Goal: Task Accomplishment & Management: Use online tool/utility

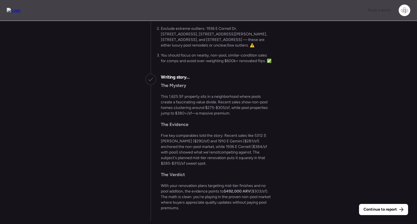
click at [19, 9] on img at bounding box center [14, 10] width 14 height 5
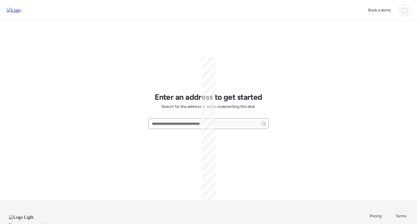
click at [190, 120] on input "text" at bounding box center [208, 124] width 115 height 8
click at [184, 124] on input "text" at bounding box center [208, 124] width 115 height 8
paste input "**********"
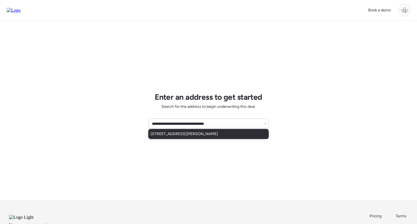
click at [213, 134] on span "9108 Ranch Meadows Dr, Saint Louis, MO, 63136" at bounding box center [184, 134] width 67 height 6
type input "**********"
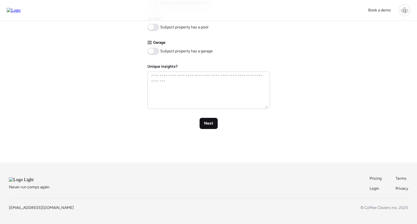
scroll to position [283, 0]
click at [210, 121] on span "Next" at bounding box center [208, 124] width 9 height 6
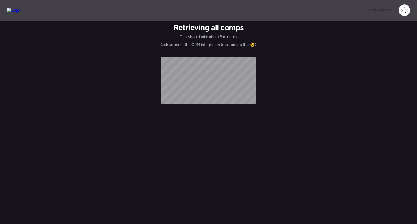
scroll to position [0, 0]
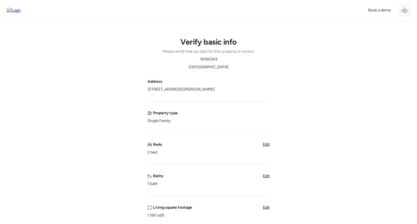
drag, startPoint x: 147, startPoint y: 89, endPoint x: 237, endPoint y: 90, distance: 90.1
copy span "9108 Ranch Meadows Dr, Saint Louis, MO 63136"
click at [205, 59] on span "18160343" at bounding box center [209, 60] width 18 height 6
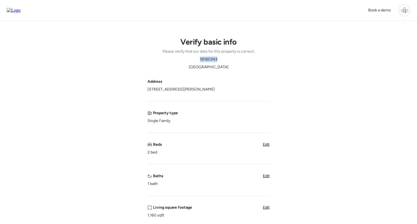
copy span "18160343"
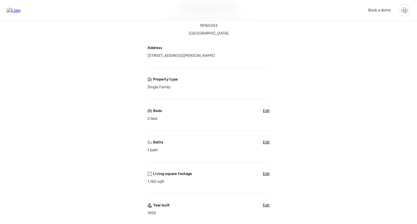
click at [316, 159] on div "Verify basic info Please verify that our data for this property is correct. 181…" at bounding box center [208, 203] width 408 height 432
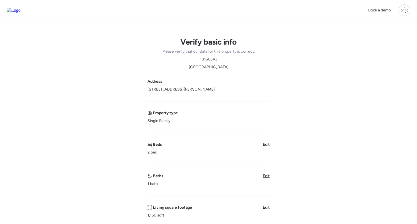
click at [405, 12] on div at bounding box center [405, 10] width 12 height 12
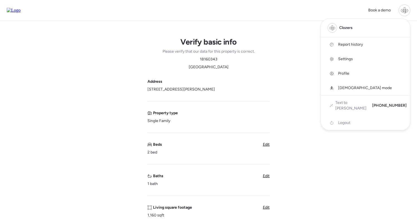
click at [342, 47] on span "Report history" at bounding box center [350, 45] width 25 height 6
click at [19, 10] on img at bounding box center [14, 10] width 14 height 5
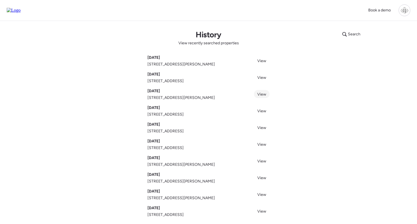
click at [264, 94] on span "View" at bounding box center [261, 94] width 9 height 5
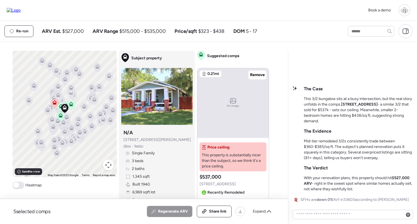
click at [406, 10] on div at bounding box center [405, 10] width 12 height 12
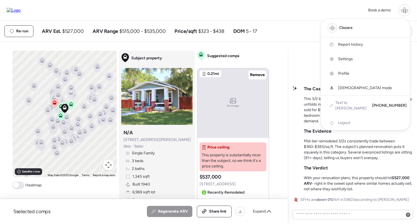
click at [354, 45] on span "Report history" at bounding box center [350, 45] width 25 height 6
click at [303, 71] on div at bounding box center [208, 96] width 417 height 224
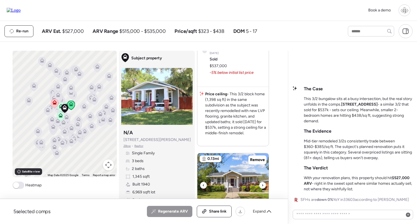
scroll to position [390, 0]
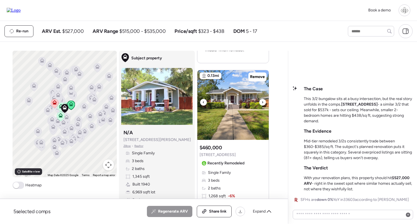
click at [230, 119] on img at bounding box center [232, 105] width 71 height 70
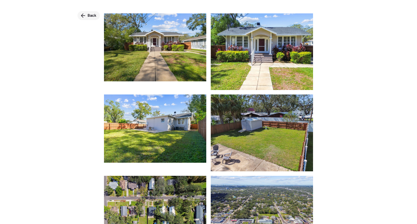
click at [86, 14] on div "Back" at bounding box center [89, 15] width 22 height 9
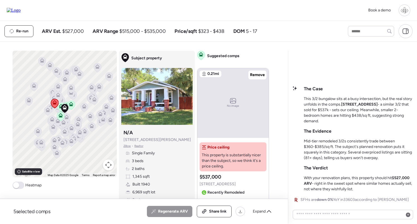
scroll to position [53, 0]
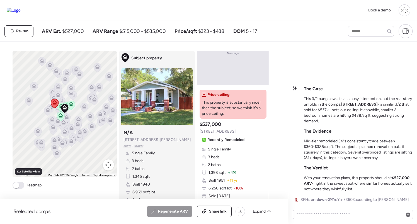
click at [226, 161] on div "Single Family 3 beds 2 baths 1,398 sqft + 4% Built 1951 + 11 yr 6,250 sqft lot …" at bounding box center [233, 173] width 67 height 52
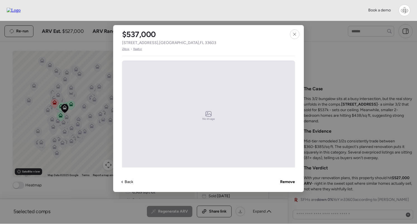
click at [140, 50] on span "Realtor" at bounding box center [137, 49] width 9 height 4
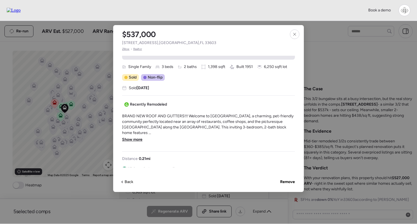
scroll to position [124, 0]
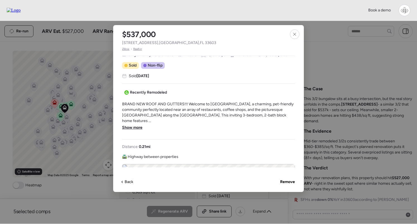
click at [135, 124] on div "BRAND NEW ROOF AND GUTTERS!!! Welcome to South Seminole Heights, a charming, pe…" at bounding box center [208, 117] width 173 height 33
click at [135, 131] on div "BRAND NEW ROOF AND GUTTERS!!! Welcome to South Seminole Heights, a charming, pe…" at bounding box center [208, 117] width 173 height 33
click at [135, 129] on span "Show more" at bounding box center [132, 128] width 20 height 6
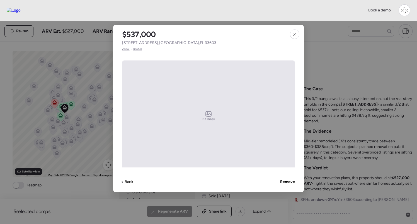
scroll to position [0, 0]
click at [137, 47] on span "Realtor" at bounding box center [137, 49] width 9 height 4
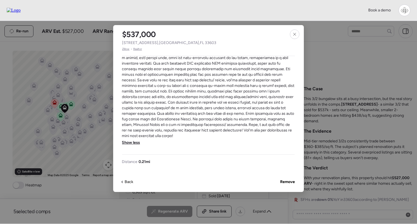
scroll to position [191, 0]
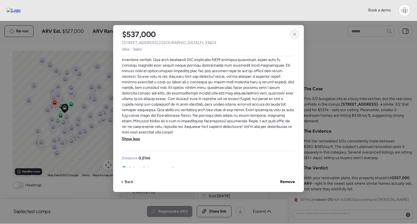
click at [295, 36] on icon at bounding box center [294, 34] width 4 height 4
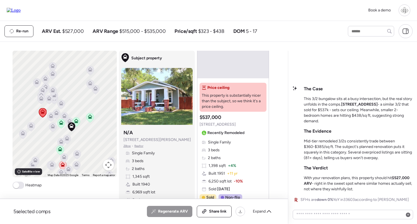
scroll to position [95, 0]
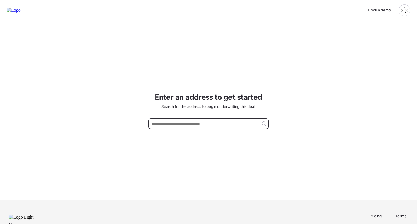
click at [180, 124] on input "text" at bounding box center [208, 124] width 115 height 8
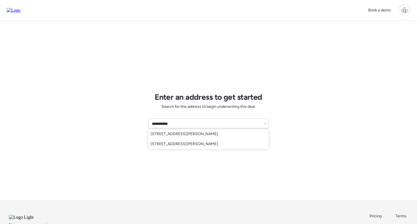
drag, startPoint x: 184, startPoint y: 143, endPoint x: 190, endPoint y: 145, distance: 6.3
click at [184, 143] on span "[STREET_ADDRESS][PERSON_NAME]" at bounding box center [184, 144] width 67 height 6
type input "**********"
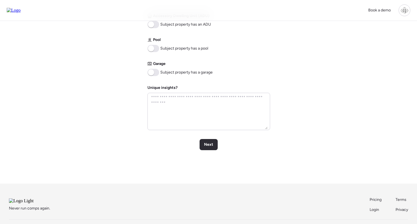
scroll to position [256, 0]
click at [213, 145] on div "Next" at bounding box center [209, 143] width 18 height 11
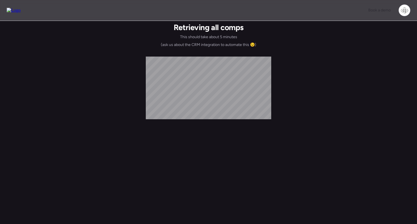
scroll to position [0, 0]
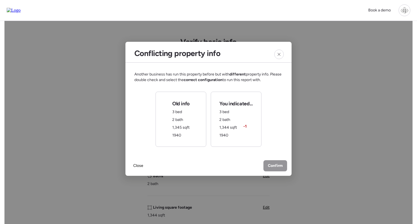
click at [201, 136] on div "Old info 3 bed 2 bath 1,345 sqft 1940" at bounding box center [181, 119] width 51 height 55
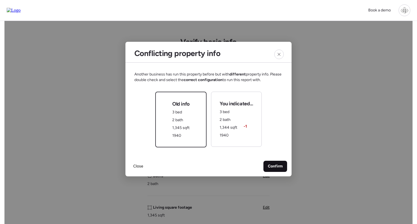
click at [276, 167] on span "Confirm" at bounding box center [275, 167] width 15 height 6
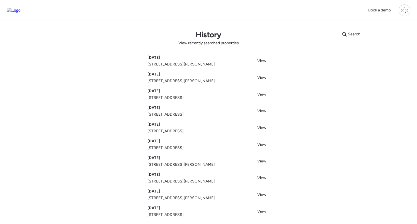
click at [406, 11] on div at bounding box center [405, 10] width 12 height 12
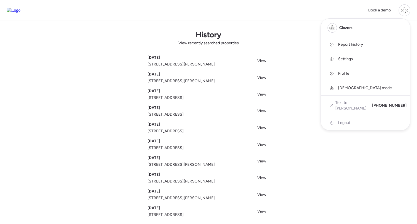
click at [307, 148] on div at bounding box center [208, 96] width 417 height 224
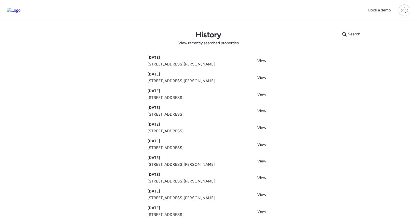
click at [307, 148] on div "Search History View recently searched properties Aug 11, 2025 111 W Osborne Ave…" at bounding box center [208, 131] width 390 height 221
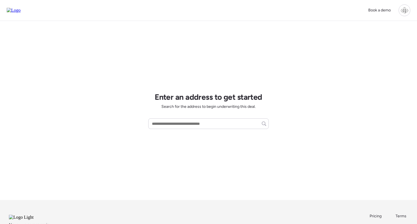
click at [403, 9] on div at bounding box center [405, 10] width 12 height 12
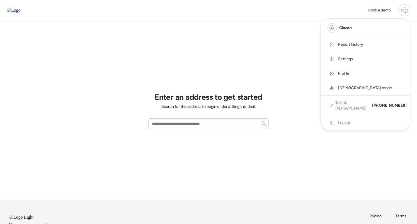
click at [342, 72] on span "Profile" at bounding box center [343, 74] width 11 height 6
click at [245, 54] on div at bounding box center [208, 96] width 417 height 224
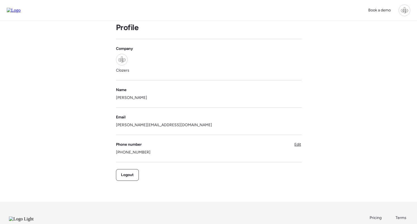
scroll to position [10, 0]
click at [296, 146] on span "Edit" at bounding box center [297, 144] width 7 height 5
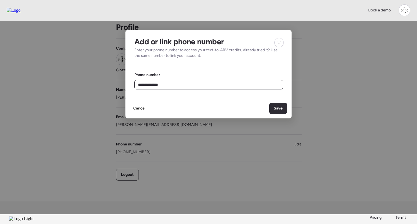
click at [180, 87] on input "**********" at bounding box center [209, 85] width 144 height 8
type input "**********"
click at [281, 110] on span "Save" at bounding box center [278, 109] width 9 height 6
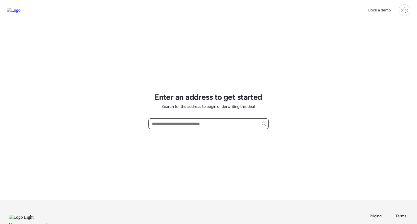
click at [198, 126] on input "text" at bounding box center [208, 124] width 115 height 8
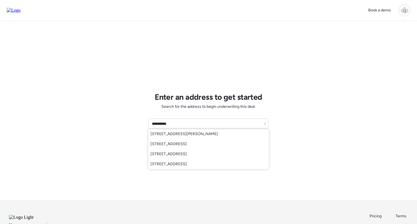
click at [177, 130] on div "[STREET_ADDRESS][PERSON_NAME]" at bounding box center [208, 134] width 120 height 10
type input "**********"
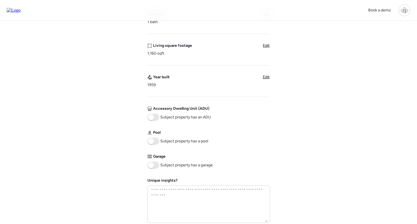
scroll to position [244, 0]
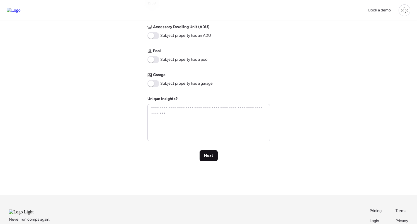
click at [212, 154] on span "Next" at bounding box center [208, 156] width 9 height 6
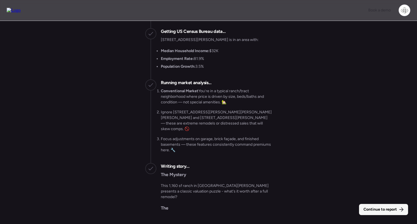
click at [388, 209] on span "Continue to report" at bounding box center [380, 210] width 33 height 6
